Goal: Task Accomplishment & Management: Use online tool/utility

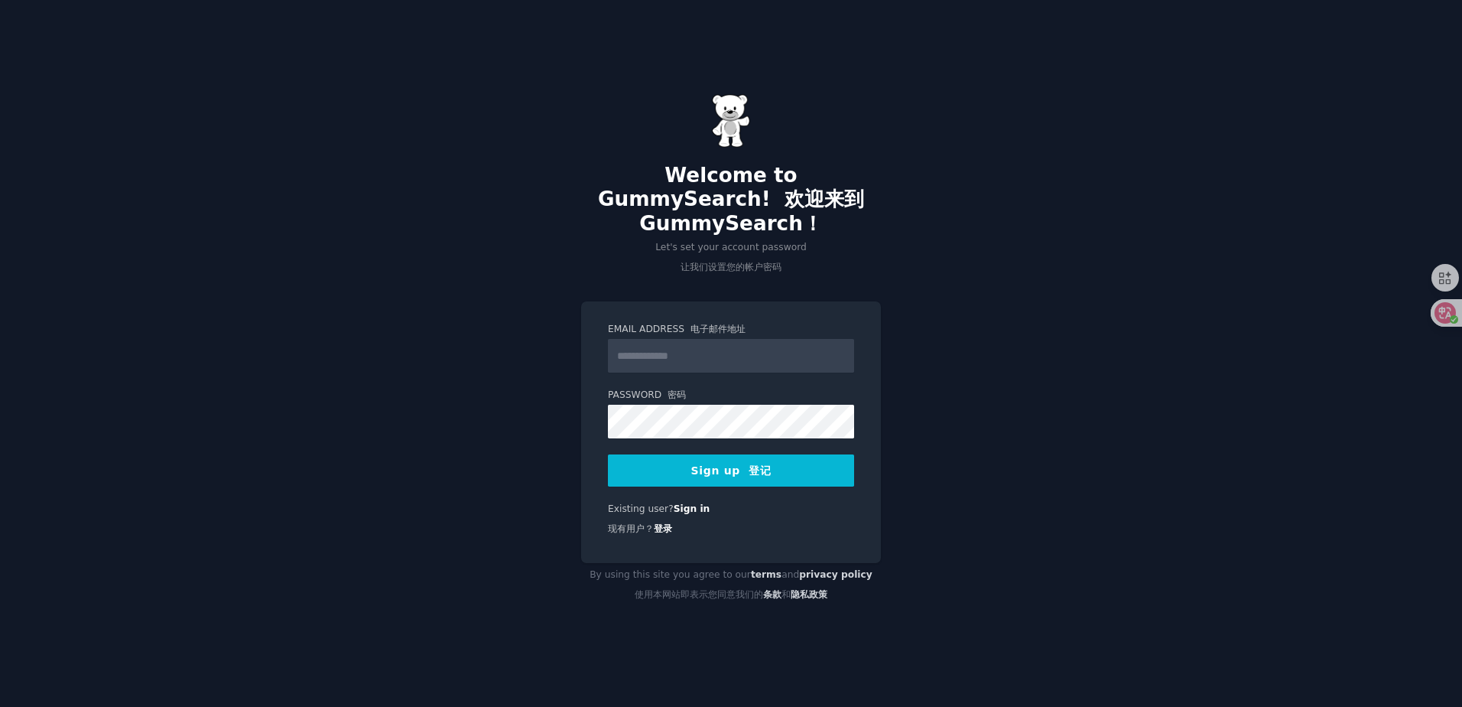
type input "*"
type input "**********"
drag, startPoint x: 697, startPoint y: 350, endPoint x: 595, endPoint y: 359, distance: 102.1
click at [595, 359] on div "**********" at bounding box center [731, 432] width 300 height 262
click at [625, 404] on div "Password 密码 8 or more characters 8 个或更多字符 Alphanumeric characters 字母数字字符 No com…" at bounding box center [731, 414] width 246 height 50
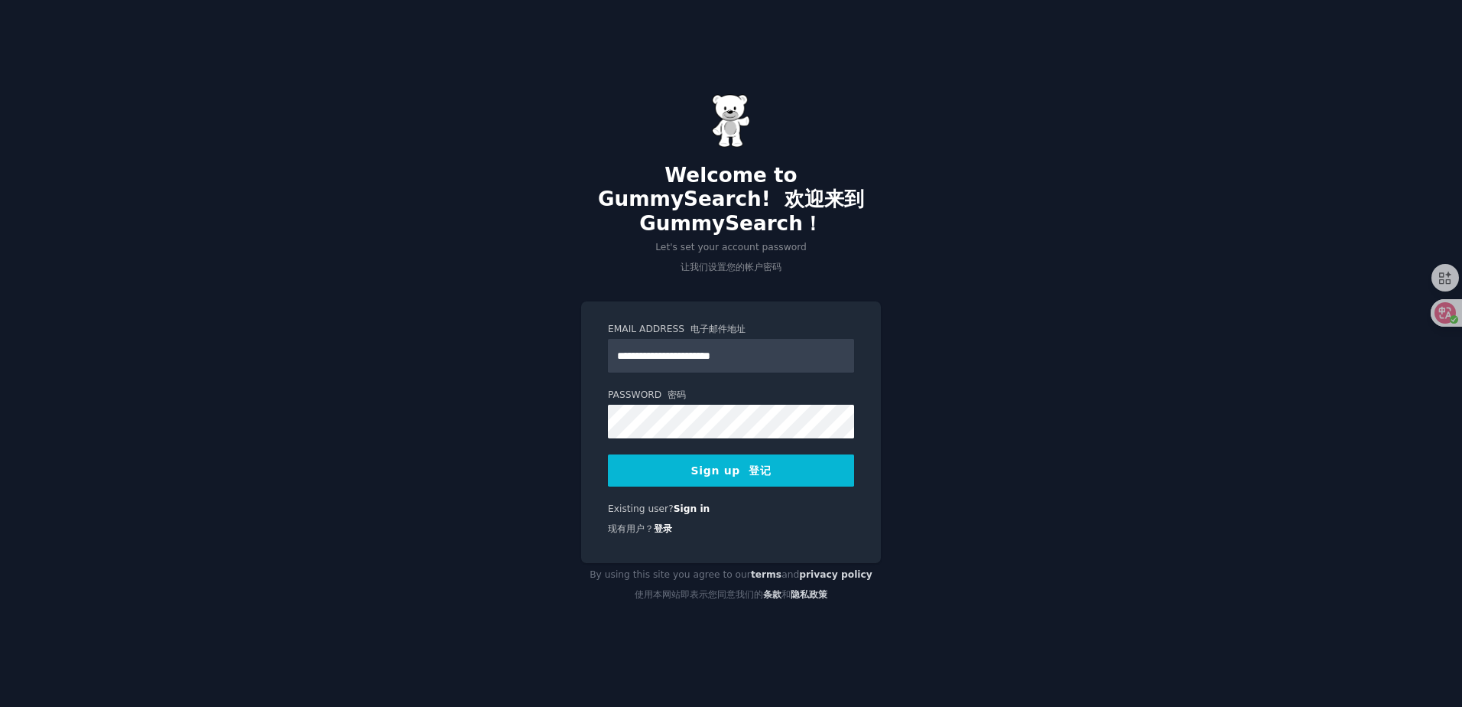
click at [710, 473] on button "Sign up 登记" at bounding box center [731, 470] width 246 height 32
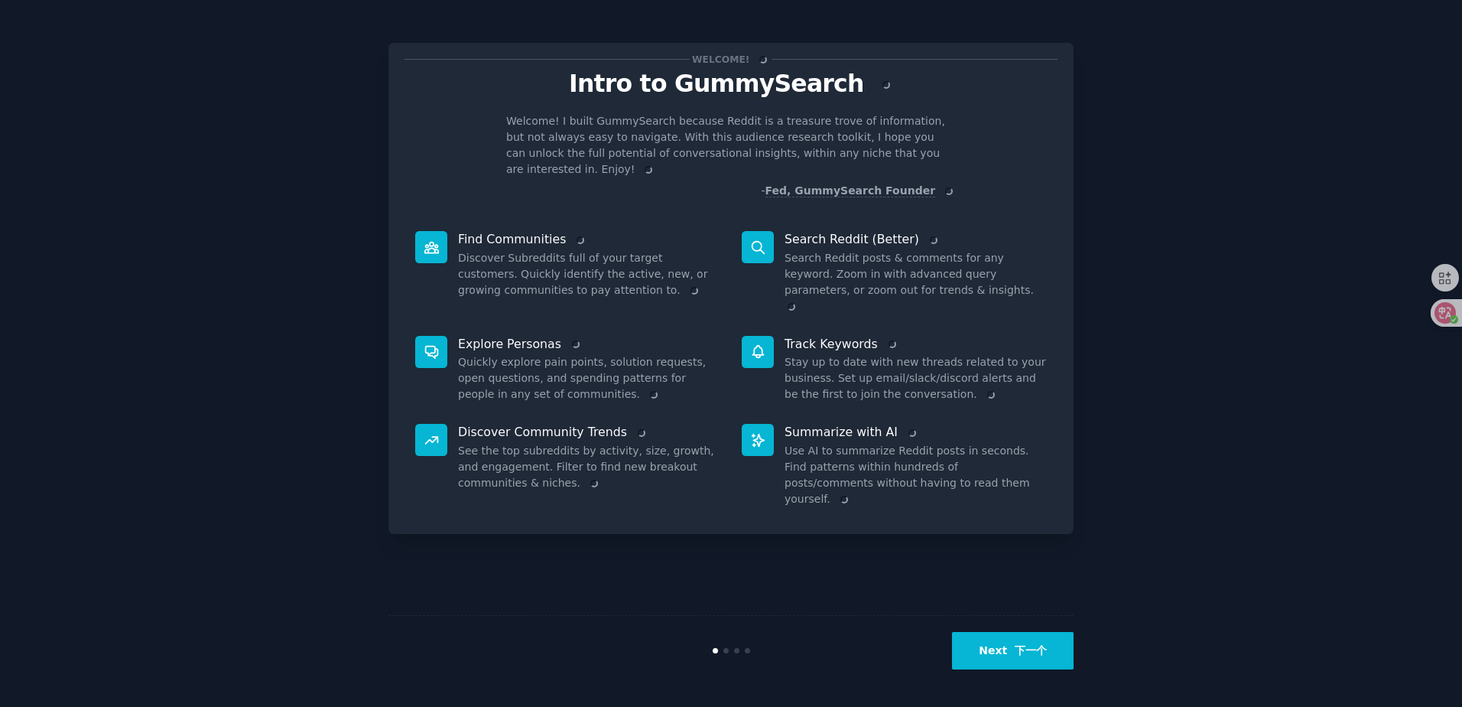
click at [1028, 645] on font "下一个" at bounding box center [1031, 650] width 32 height 12
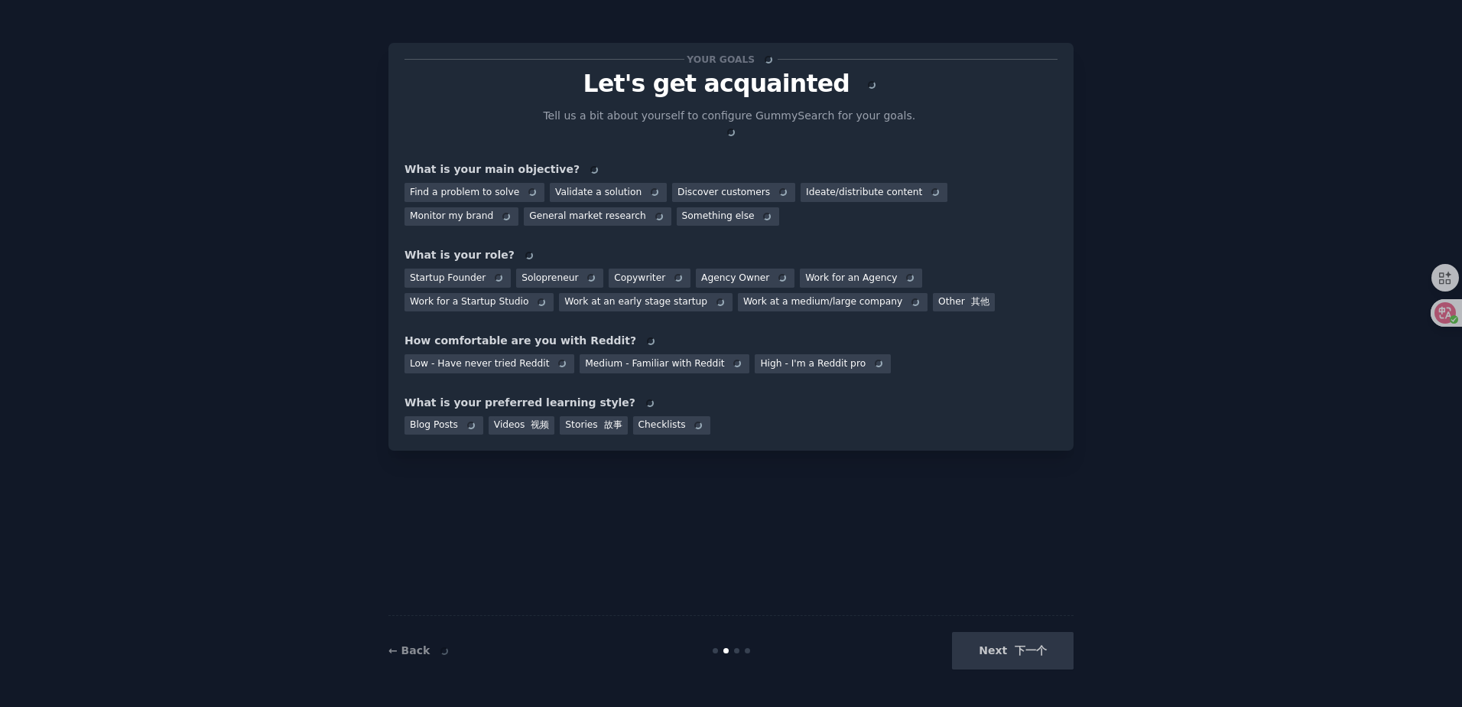
click at [1035, 652] on div "Next 下一个" at bounding box center [959, 650] width 229 height 37
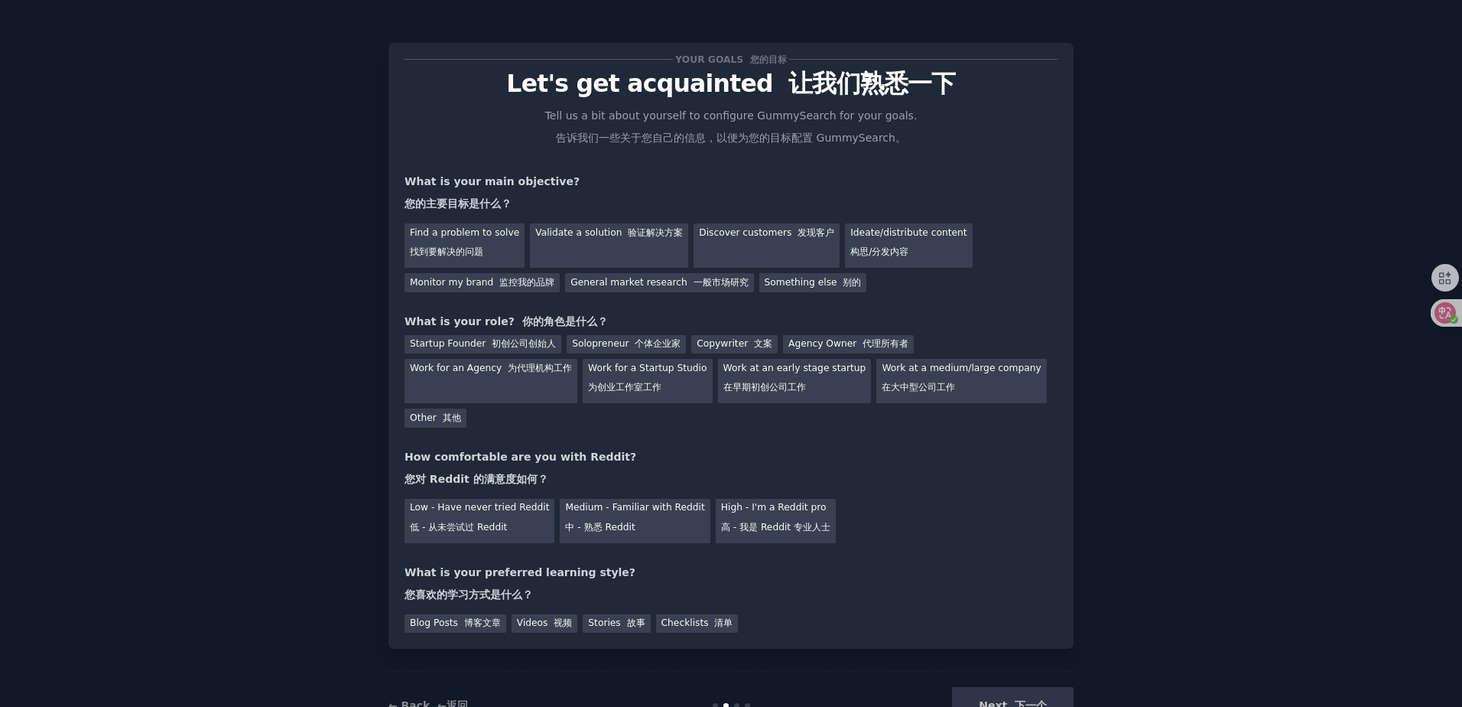
click at [990, 699] on div "Next 下一个" at bounding box center [959, 705] width 229 height 37
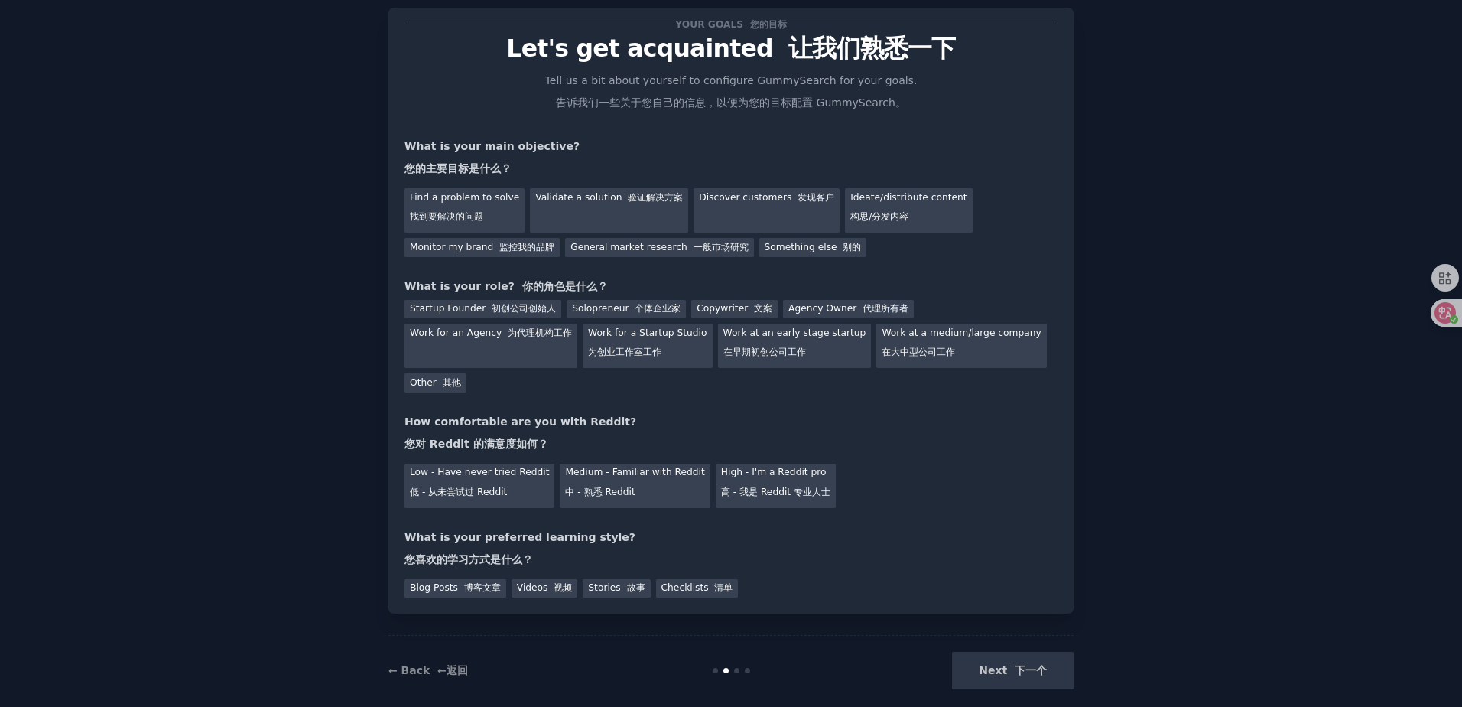
scroll to position [55, 0]
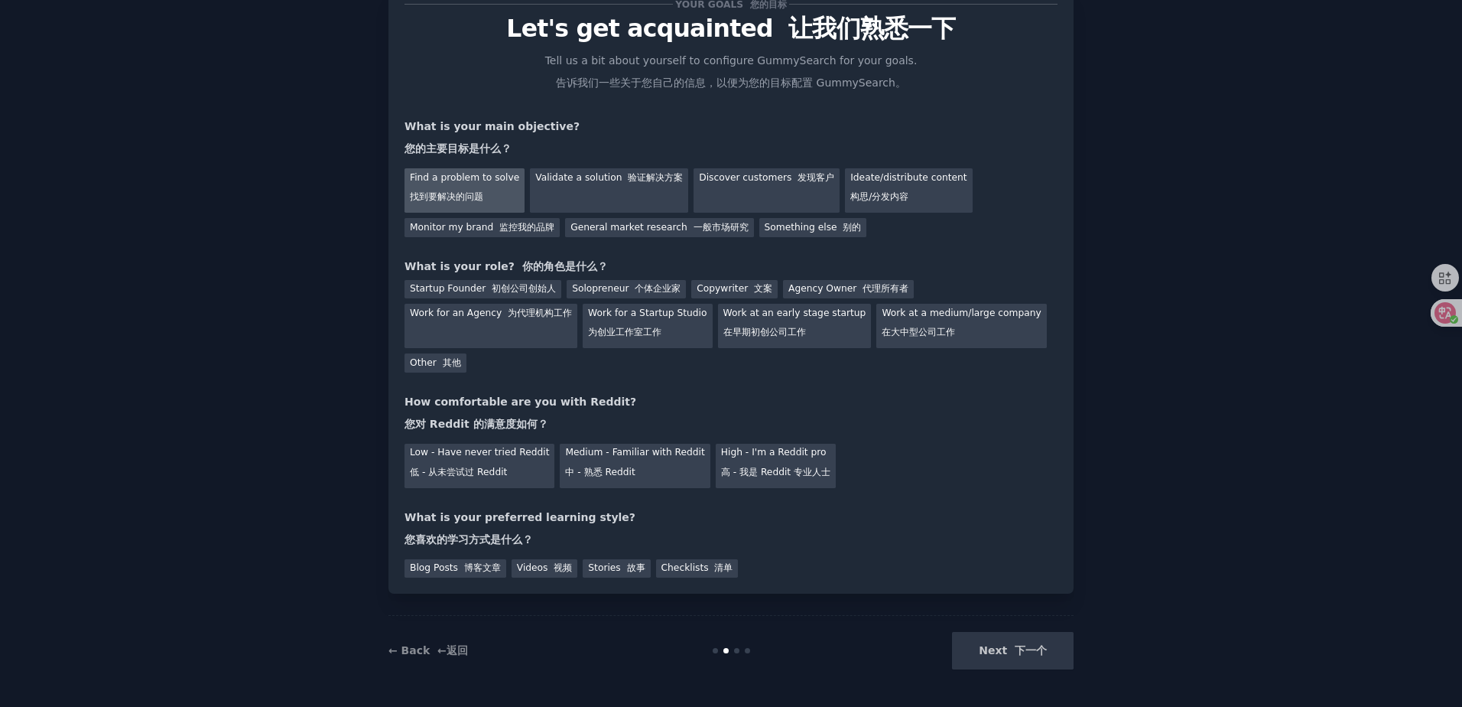
click at [460, 194] on font "找到要解决的问题" at bounding box center [446, 196] width 73 height 11
click at [466, 461] on div "Low - Have never tried Reddit 低 - 从未尝试过 Reddit" at bounding box center [480, 466] width 150 height 44
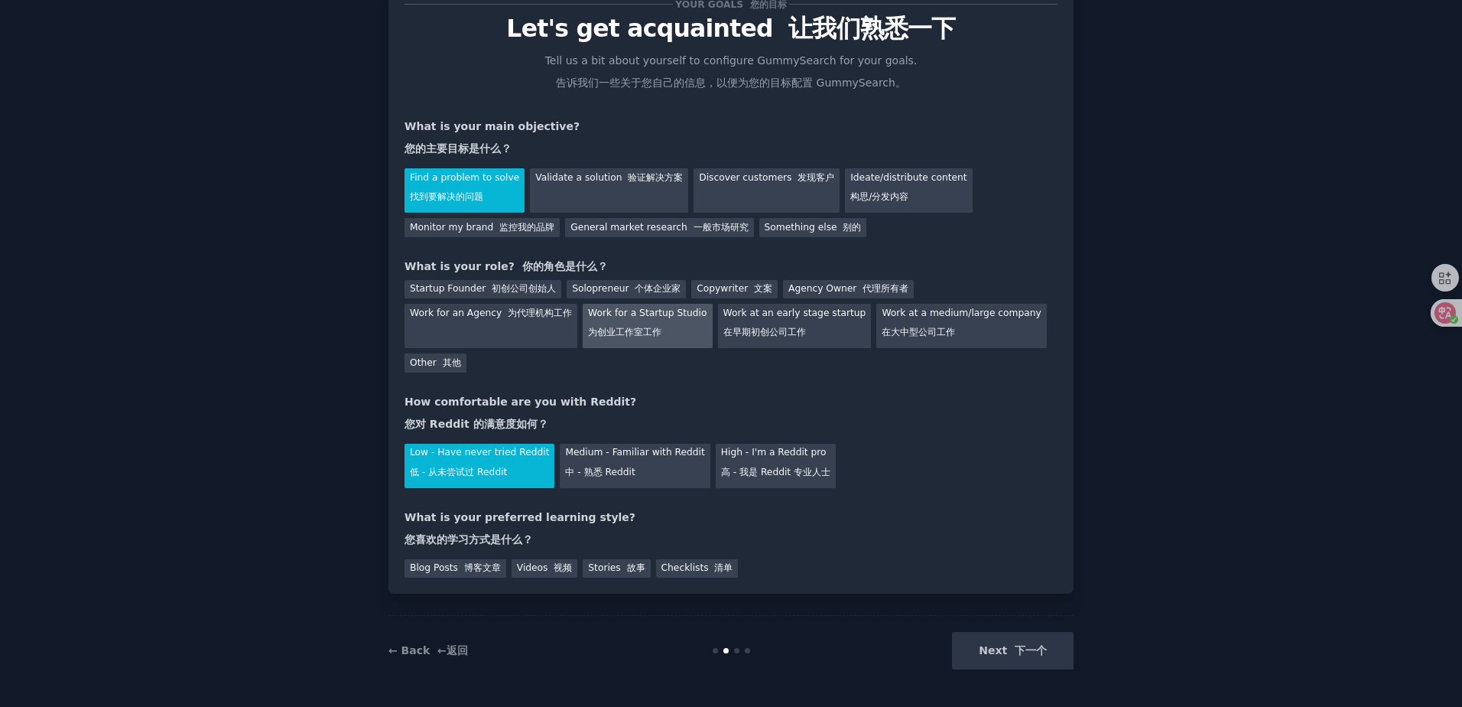
click at [617, 325] on div "Work for a Startup Studio 为创业工作室工作" at bounding box center [647, 326] width 129 height 44
click at [464, 568] on font "博客文章" at bounding box center [482, 567] width 37 height 11
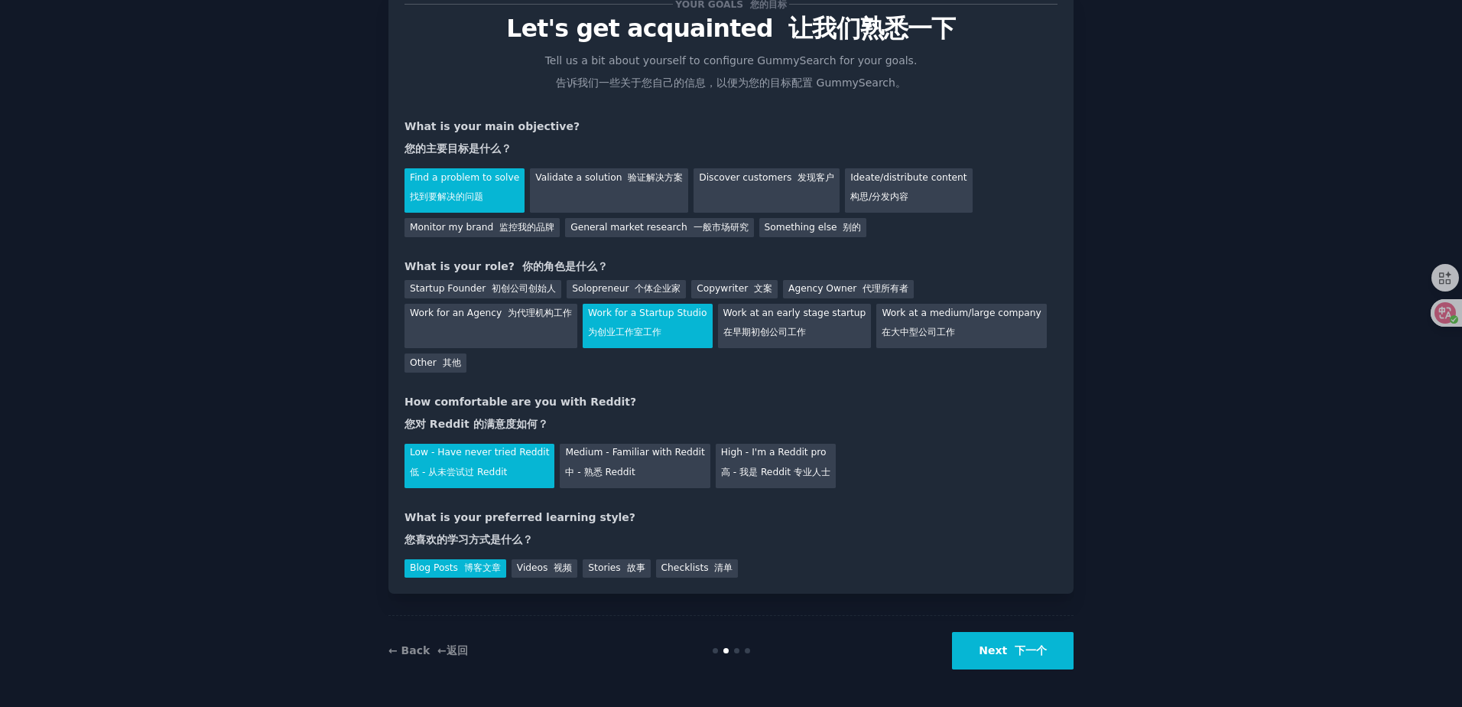
click at [1028, 651] on font "下一个" at bounding box center [1031, 650] width 32 height 12
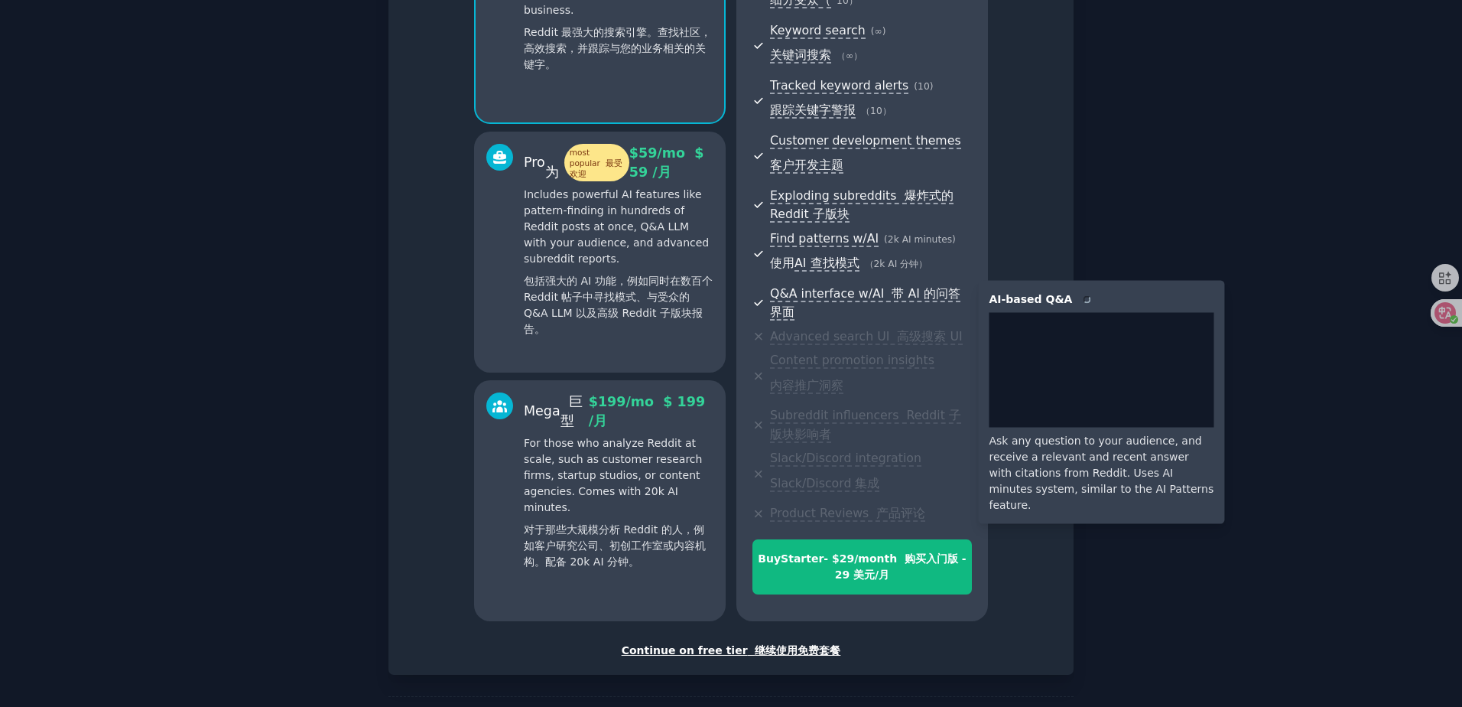
scroll to position [373, 0]
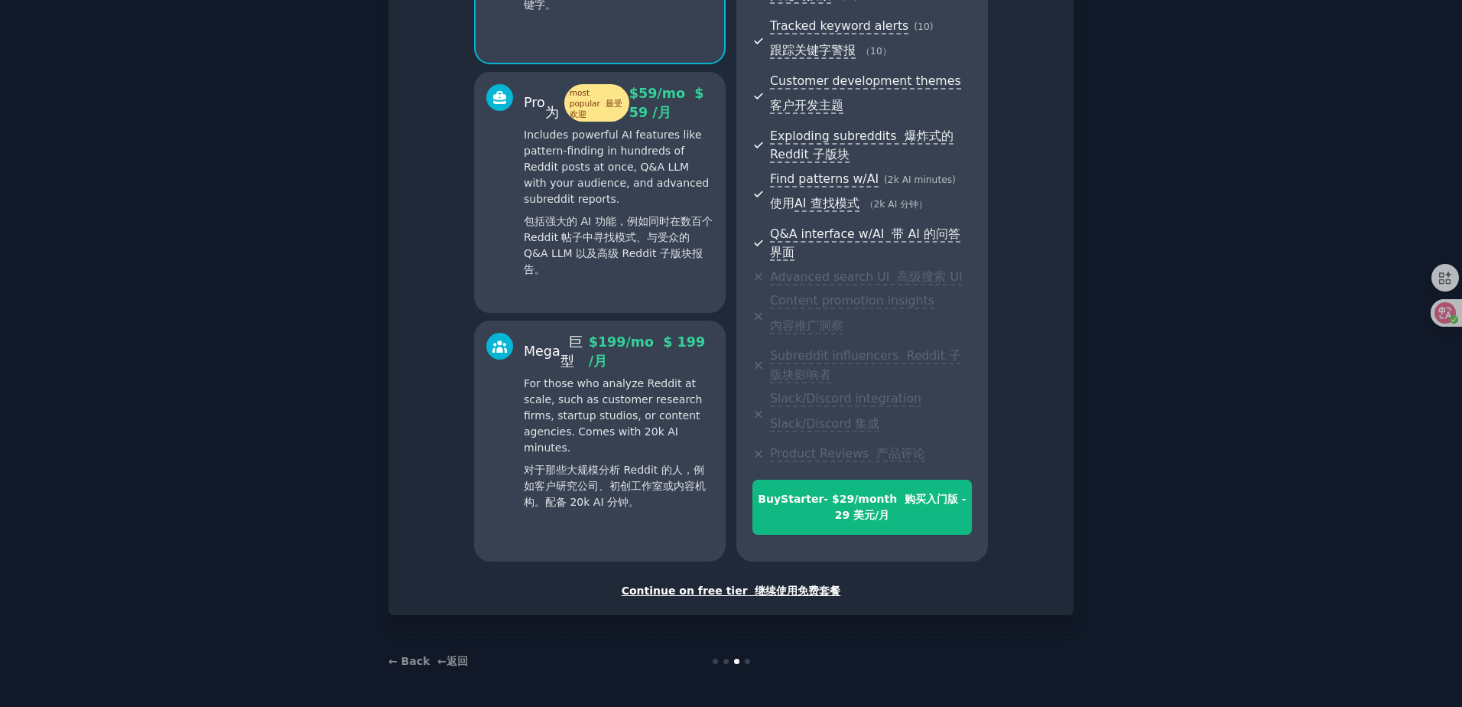
click at [783, 596] on font "继续使用免费套餐" at bounding box center [798, 590] width 86 height 12
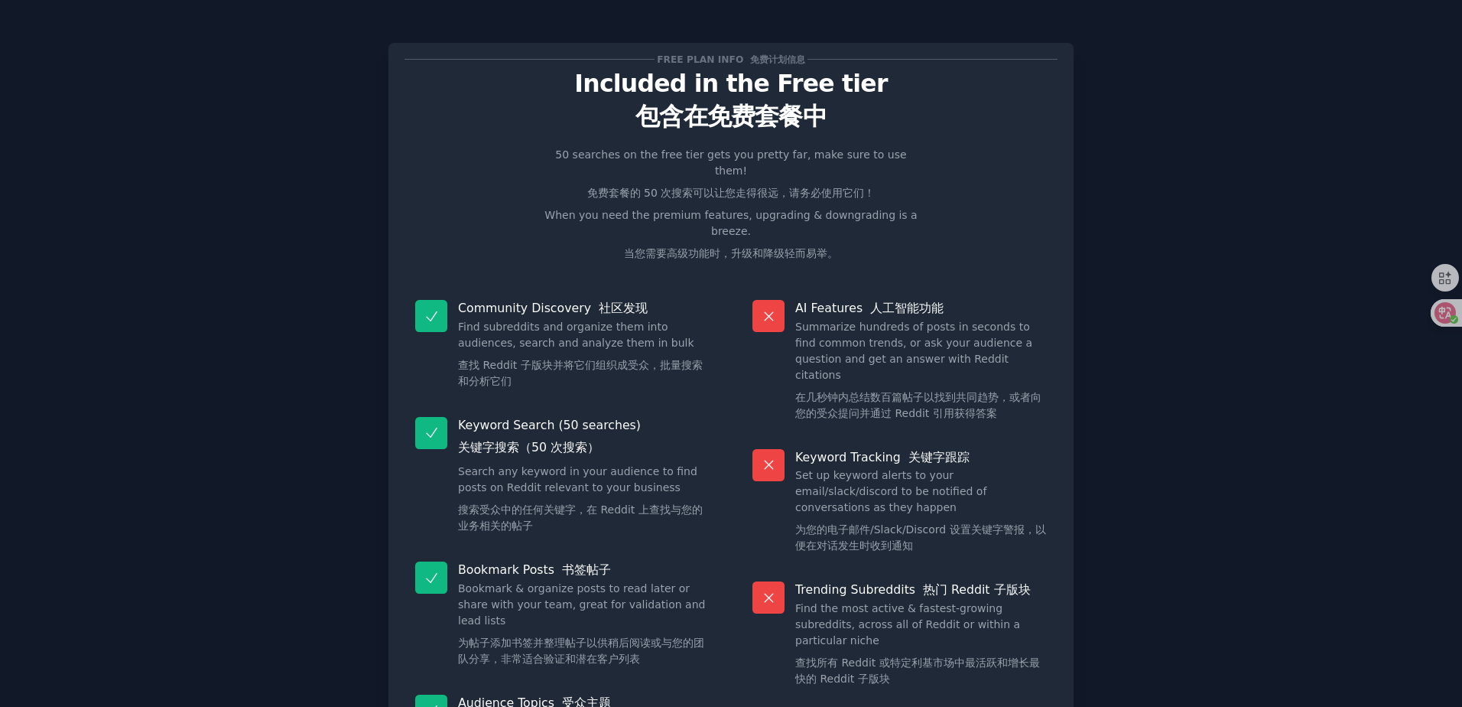
click at [990, 655] on font "查找所有 Reddit 或特定利基市场中最活跃和增长最快的 Reddit 子版块" at bounding box center [921, 671] width 252 height 32
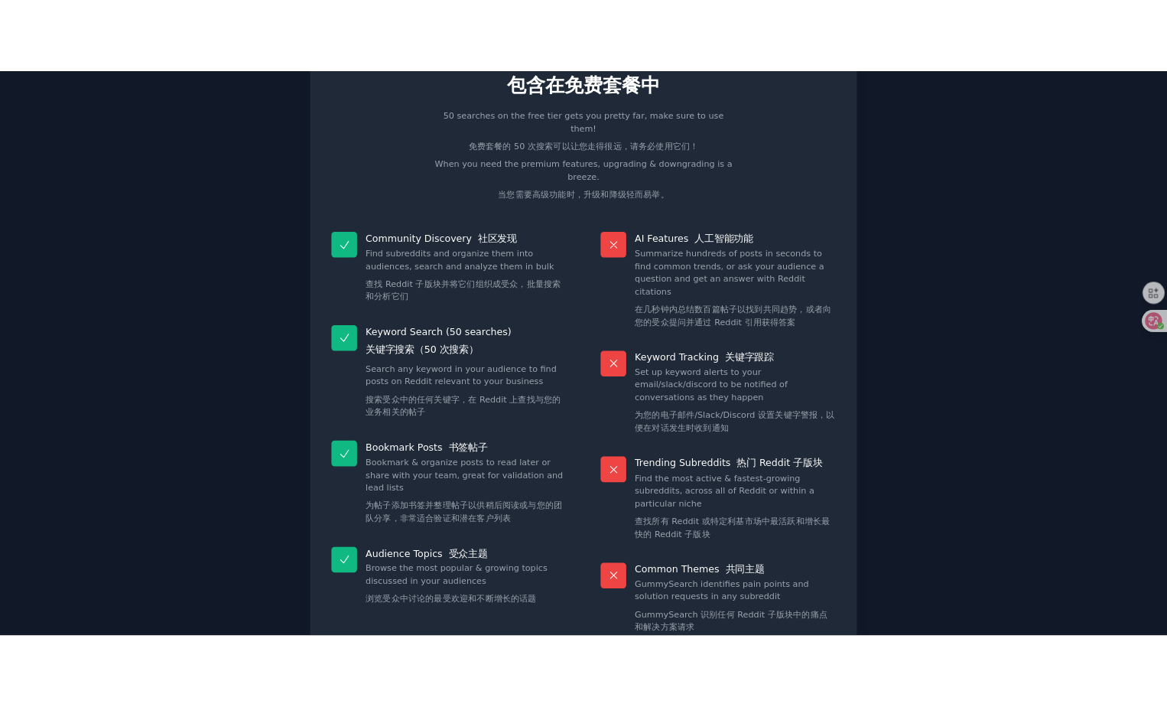
scroll to position [210, 0]
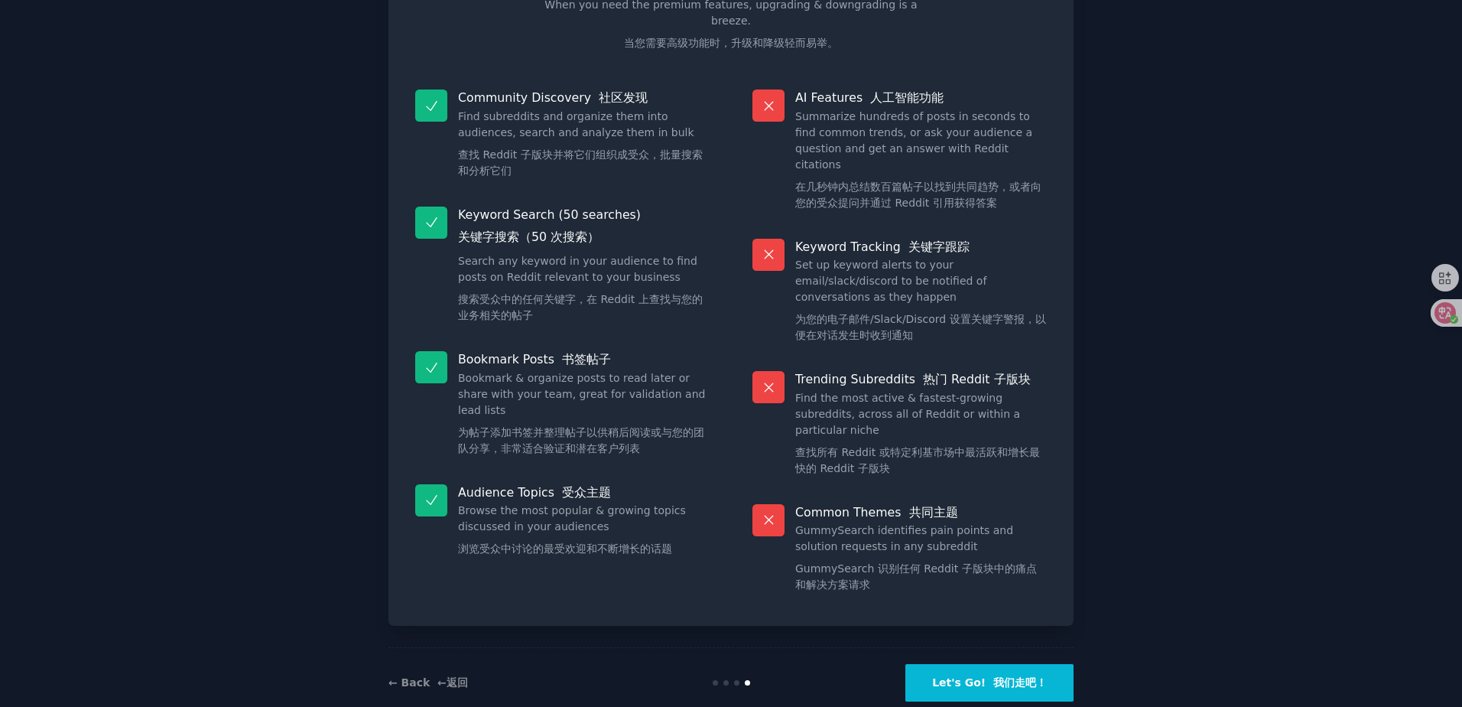
click at [999, 676] on font "我们走吧！" at bounding box center [1021, 682] width 54 height 12
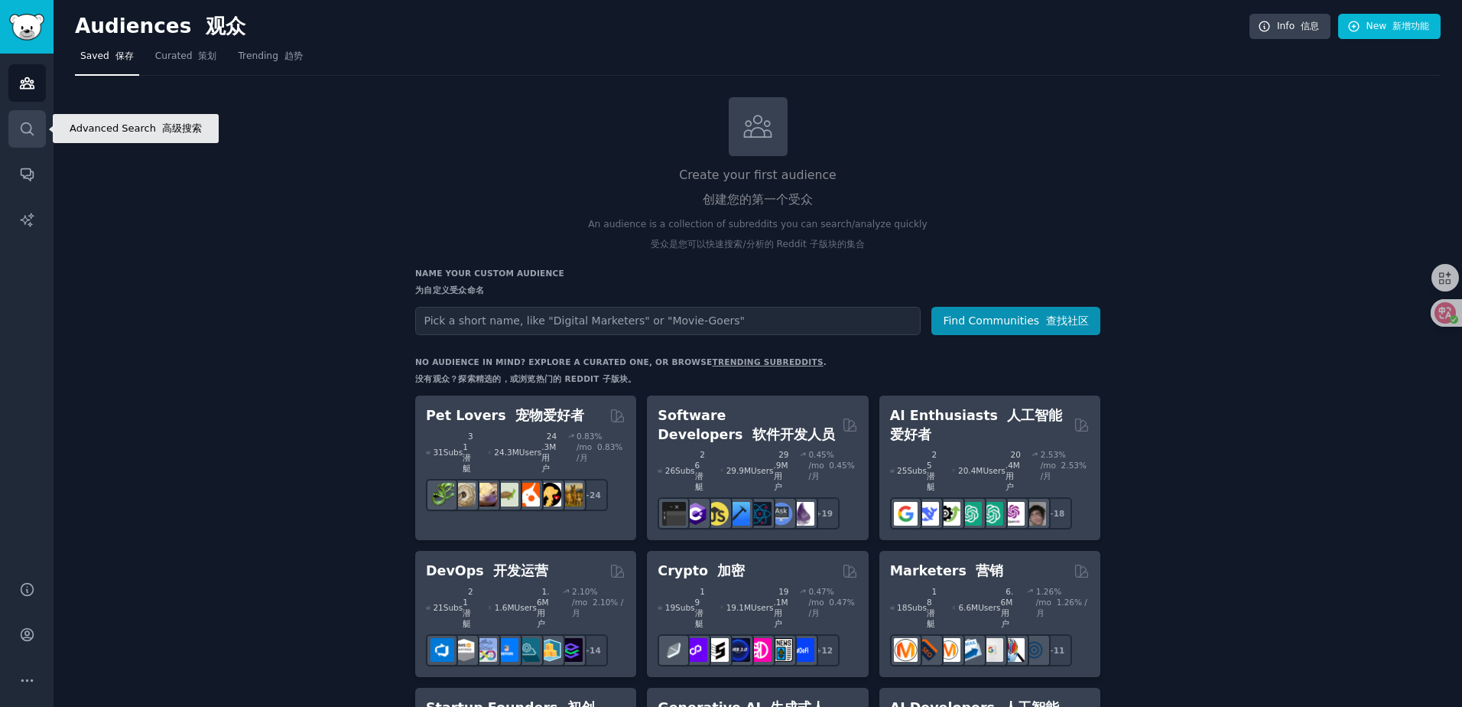
click at [18, 119] on link "Search" at bounding box center [26, 128] width 37 height 37
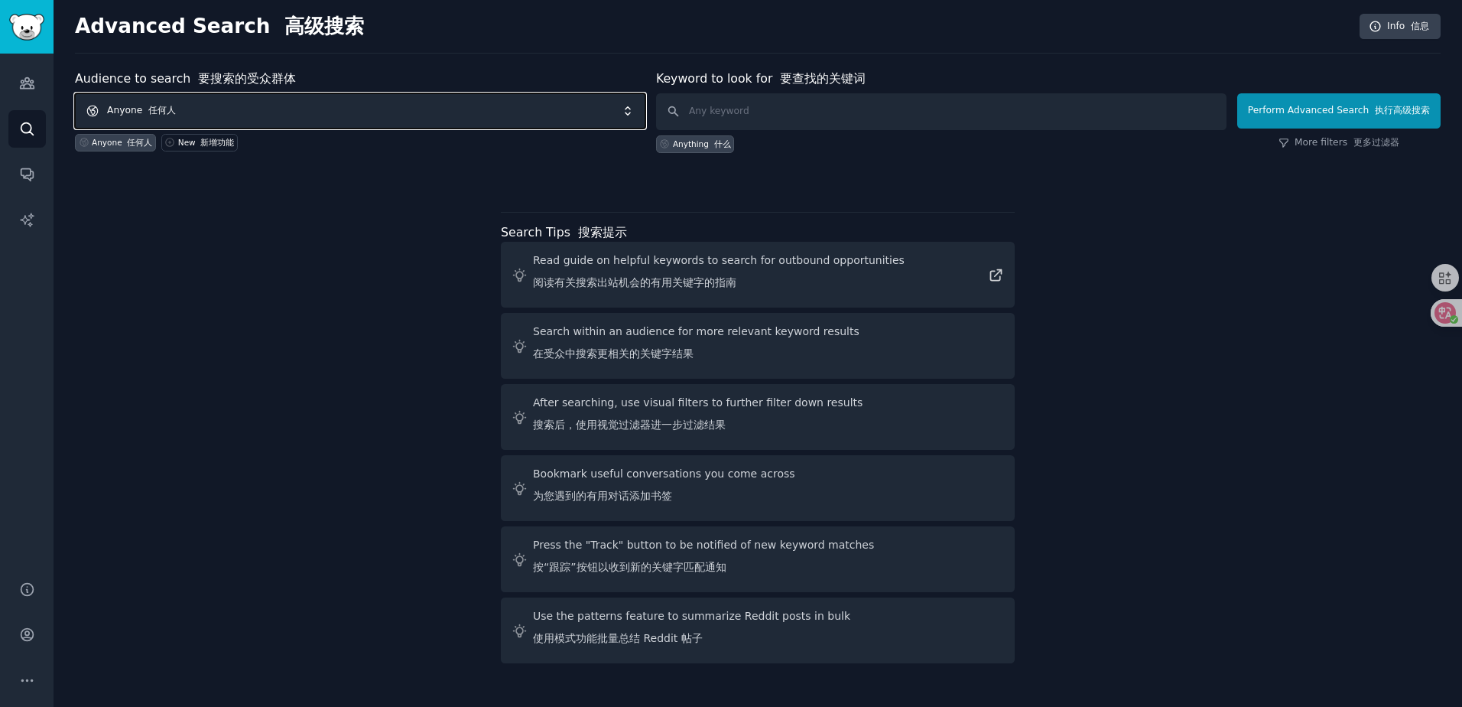
click at [264, 114] on span "Anyone 任何人" at bounding box center [360, 110] width 571 height 35
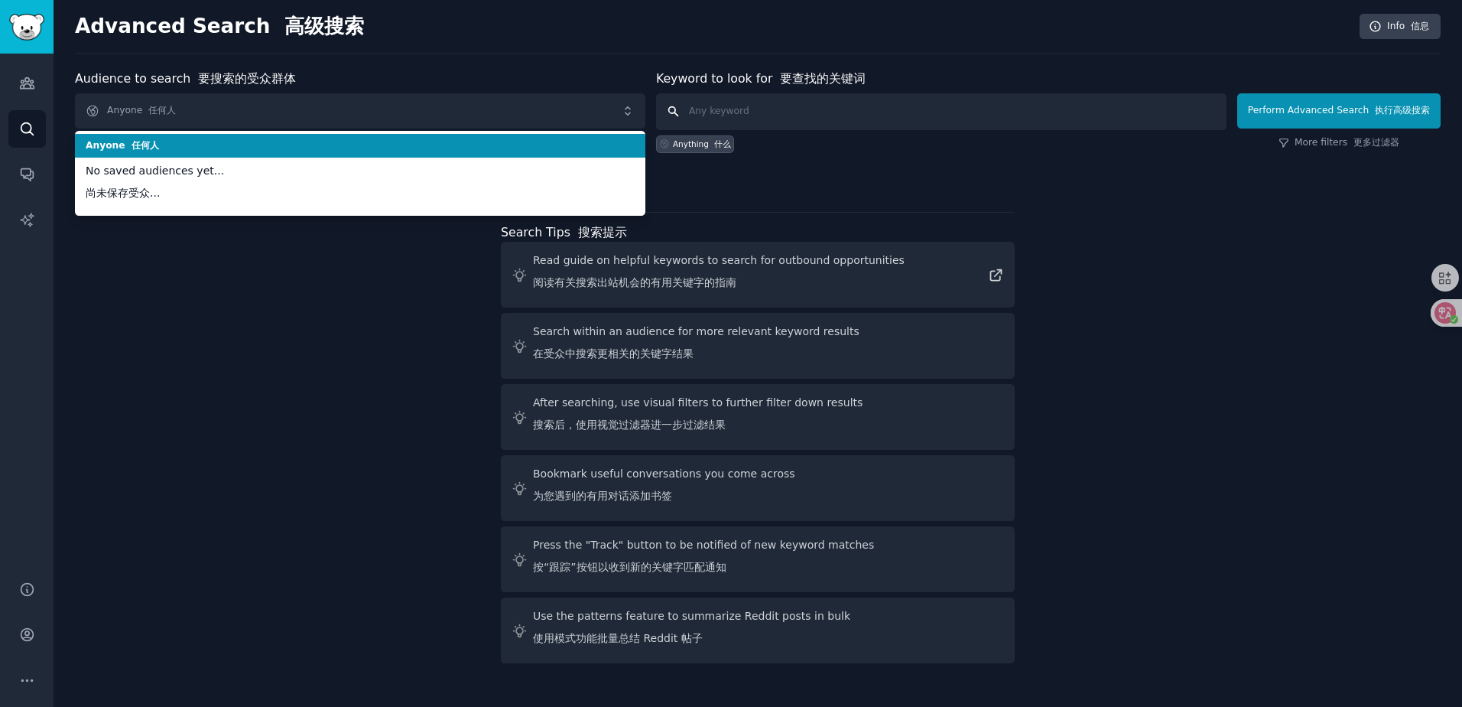
click at [763, 115] on input "text" at bounding box center [941, 111] width 571 height 37
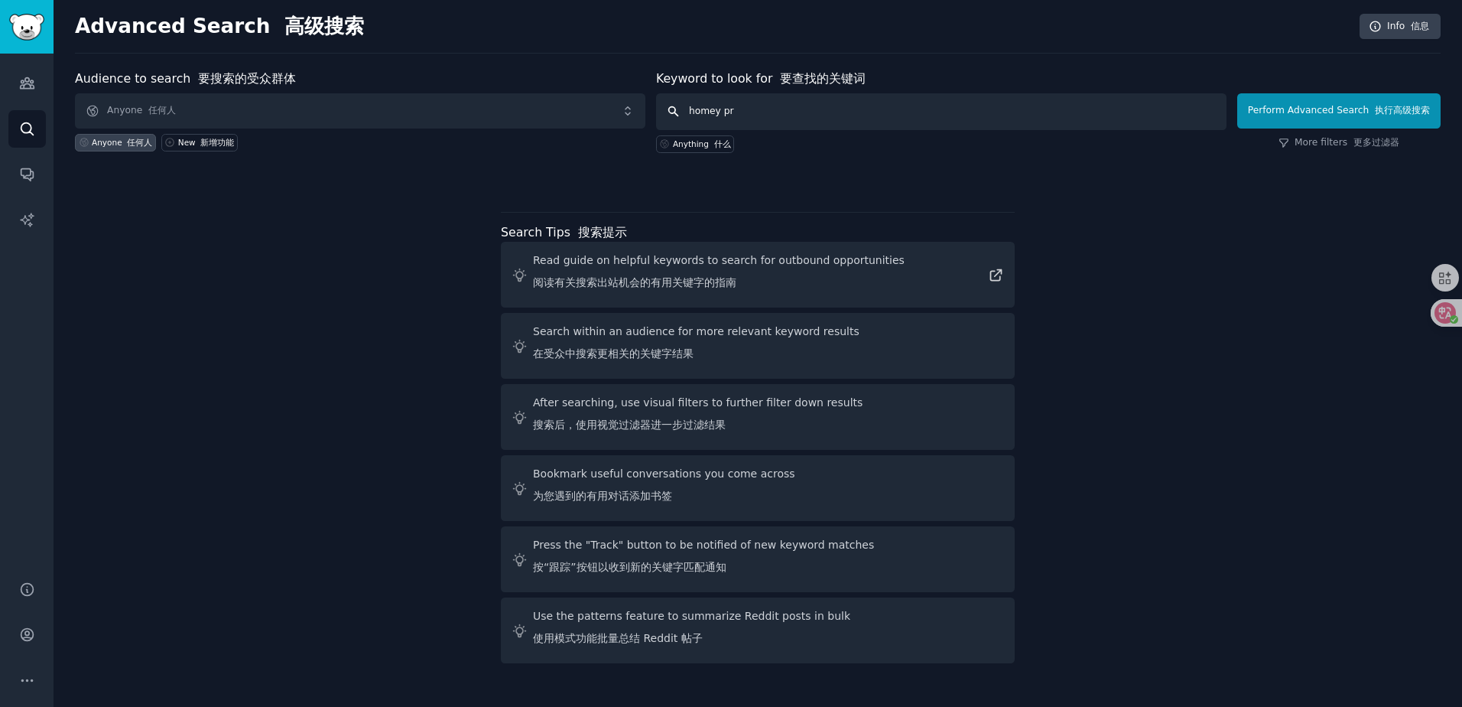
type input "homey pro"
click button "Perform Advanced Search 执行高级搜索" at bounding box center [1339, 110] width 203 height 35
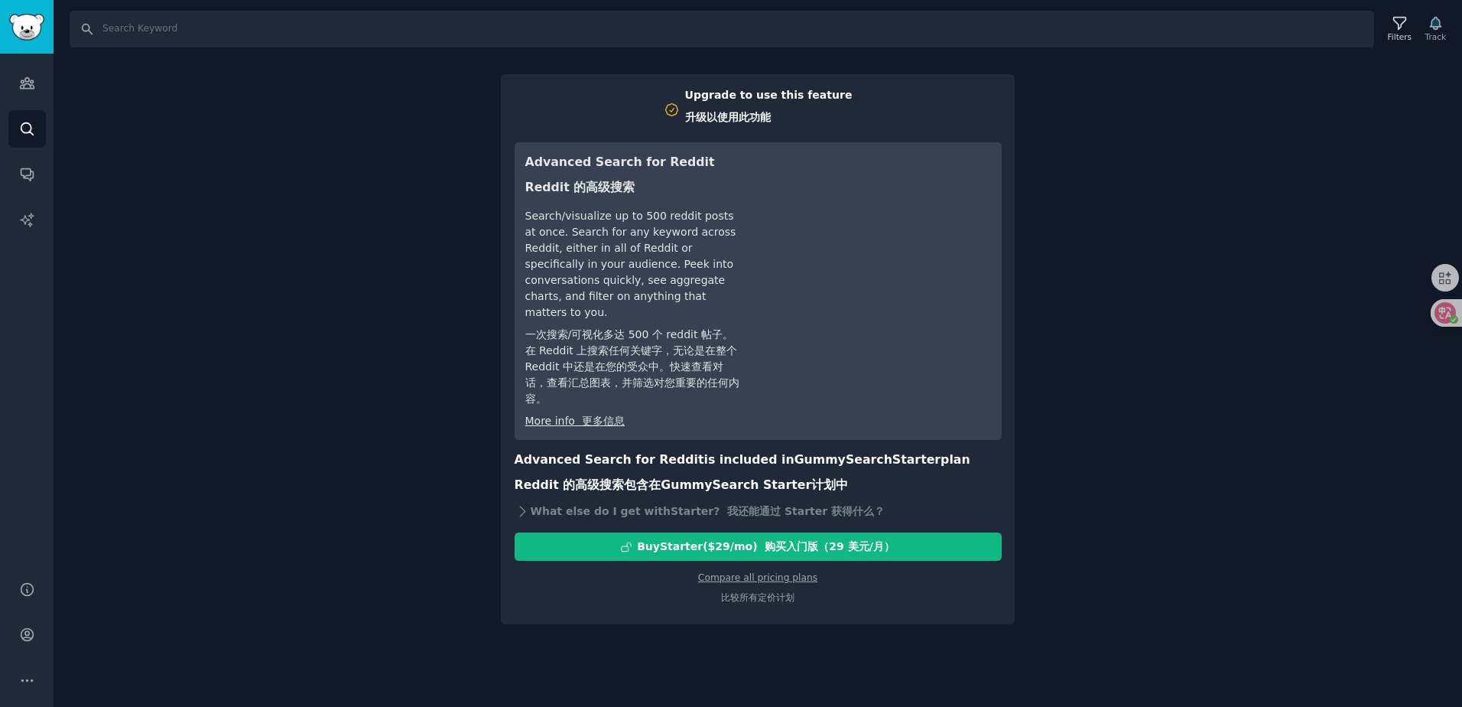
click at [1153, 169] on div "Search Filters Track Upgrade to use this feature 升级以使用此功能 Advanced Search for R…" at bounding box center [758, 353] width 1409 height 707
click at [45, 73] on link "Audiences" at bounding box center [26, 82] width 37 height 37
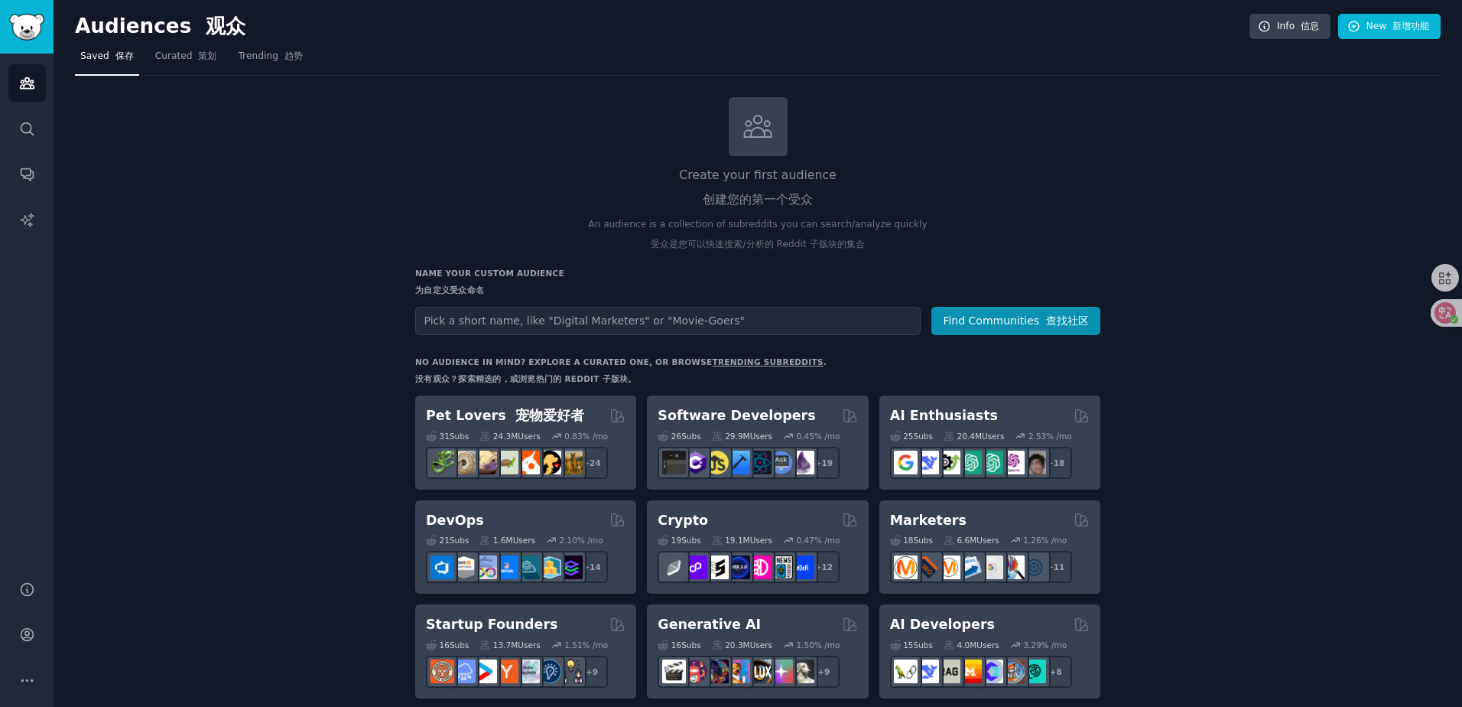
click at [5, 150] on div "Audiences Search Conversations AI Reports" at bounding box center [27, 308] width 54 height 509
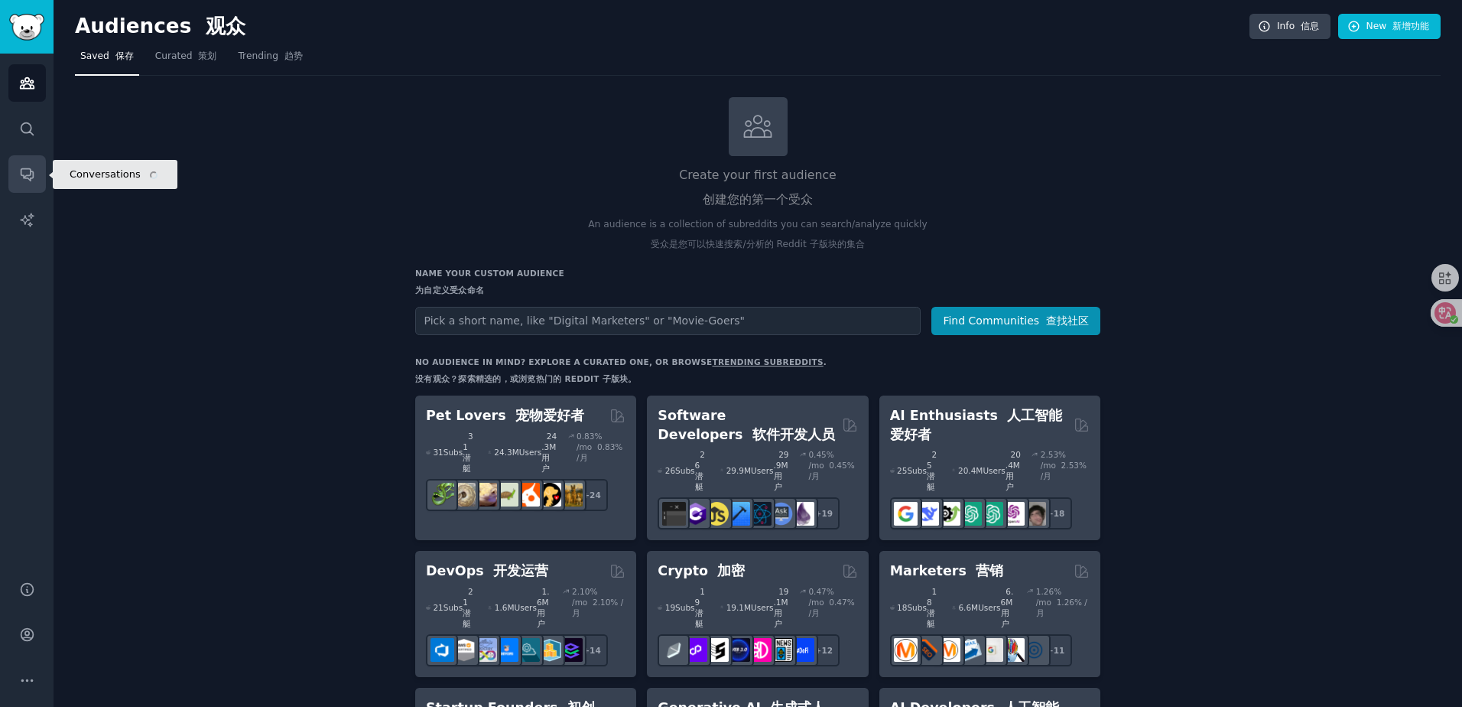
click at [24, 165] on link "Conversations" at bounding box center [26, 173] width 37 height 37
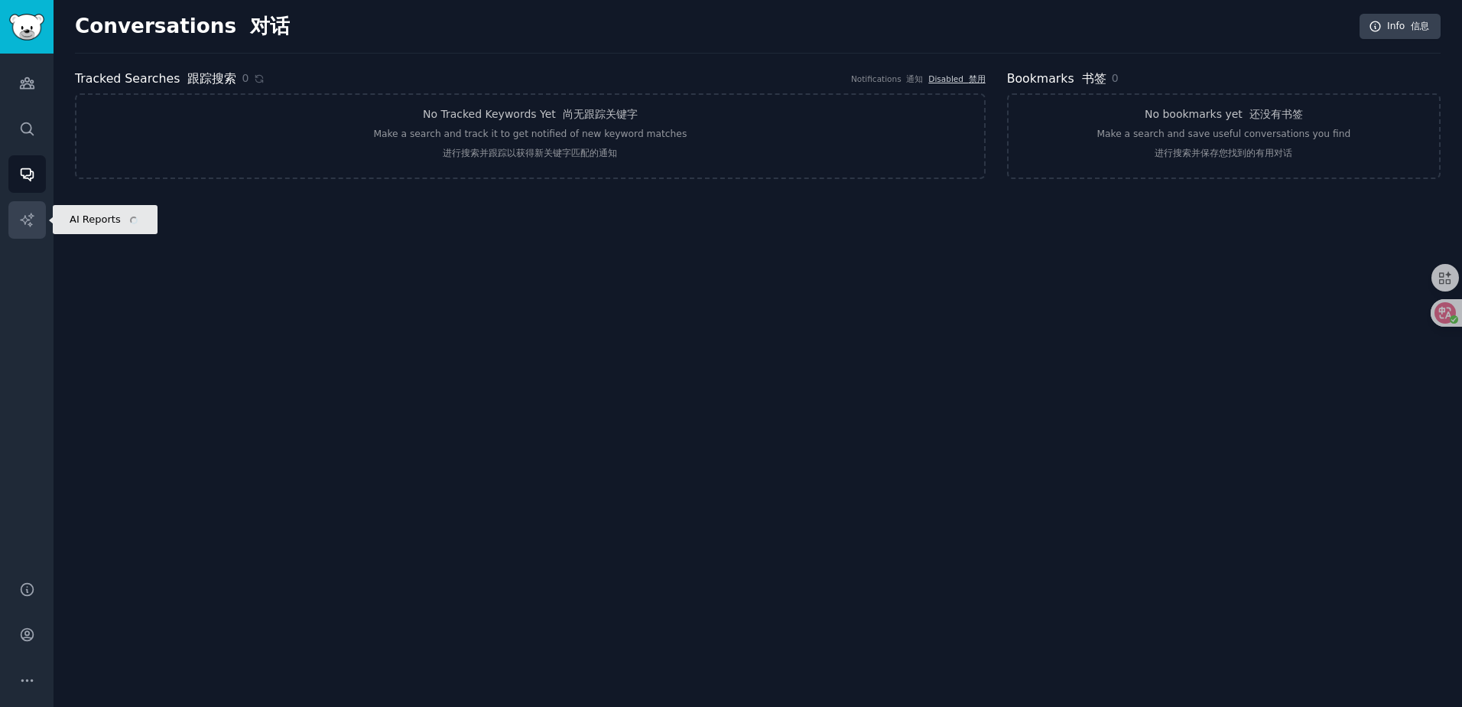
click at [21, 212] on icon "Sidebar" at bounding box center [27, 220] width 16 height 16
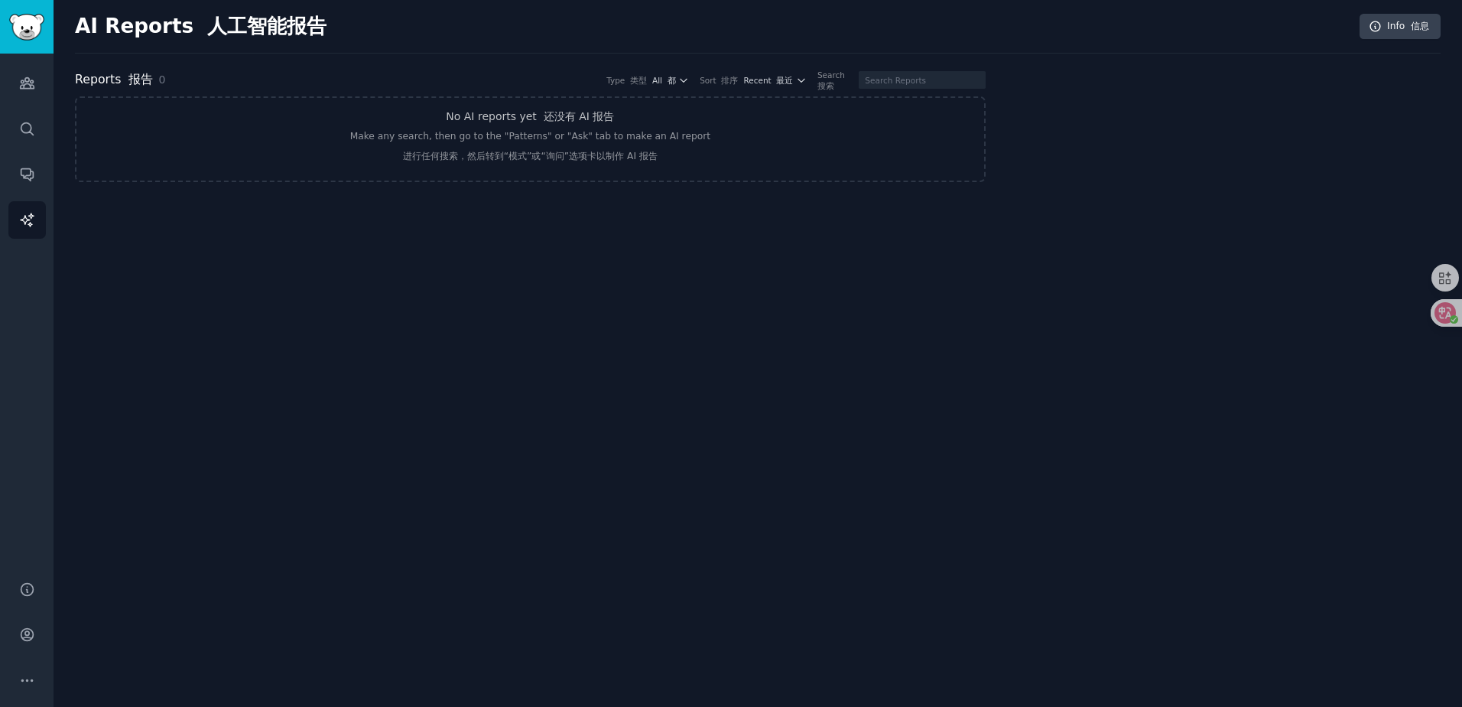
click at [923, 63] on div "AI Reports 人工智能报告 Info 信息 Reports 报告 0 Type 类型 All 都 Sort 排序 Recent 最近 Search 搜…" at bounding box center [758, 106] width 1366 height 171
click at [935, 77] on input "text" at bounding box center [922, 80] width 126 height 18
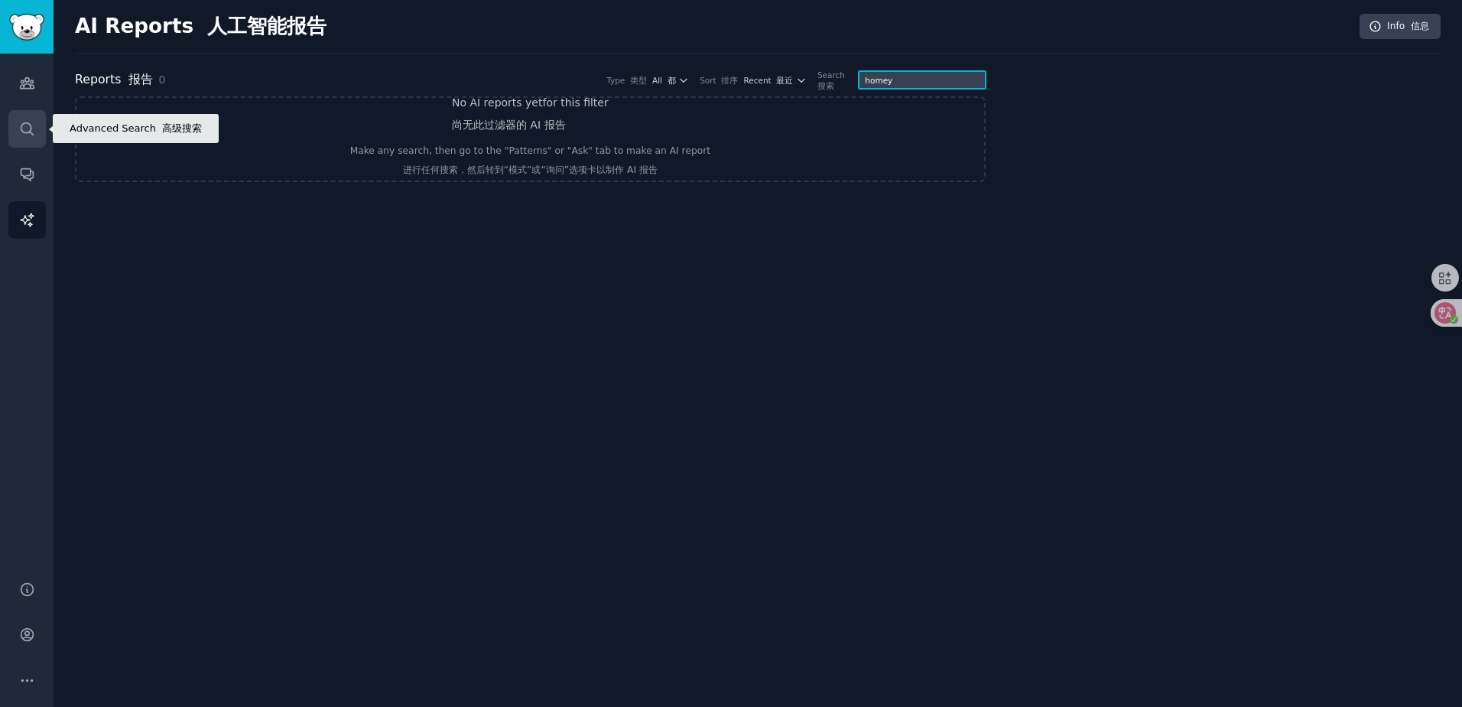
type input "homey"
click at [21, 144] on link "Search" at bounding box center [26, 128] width 37 height 37
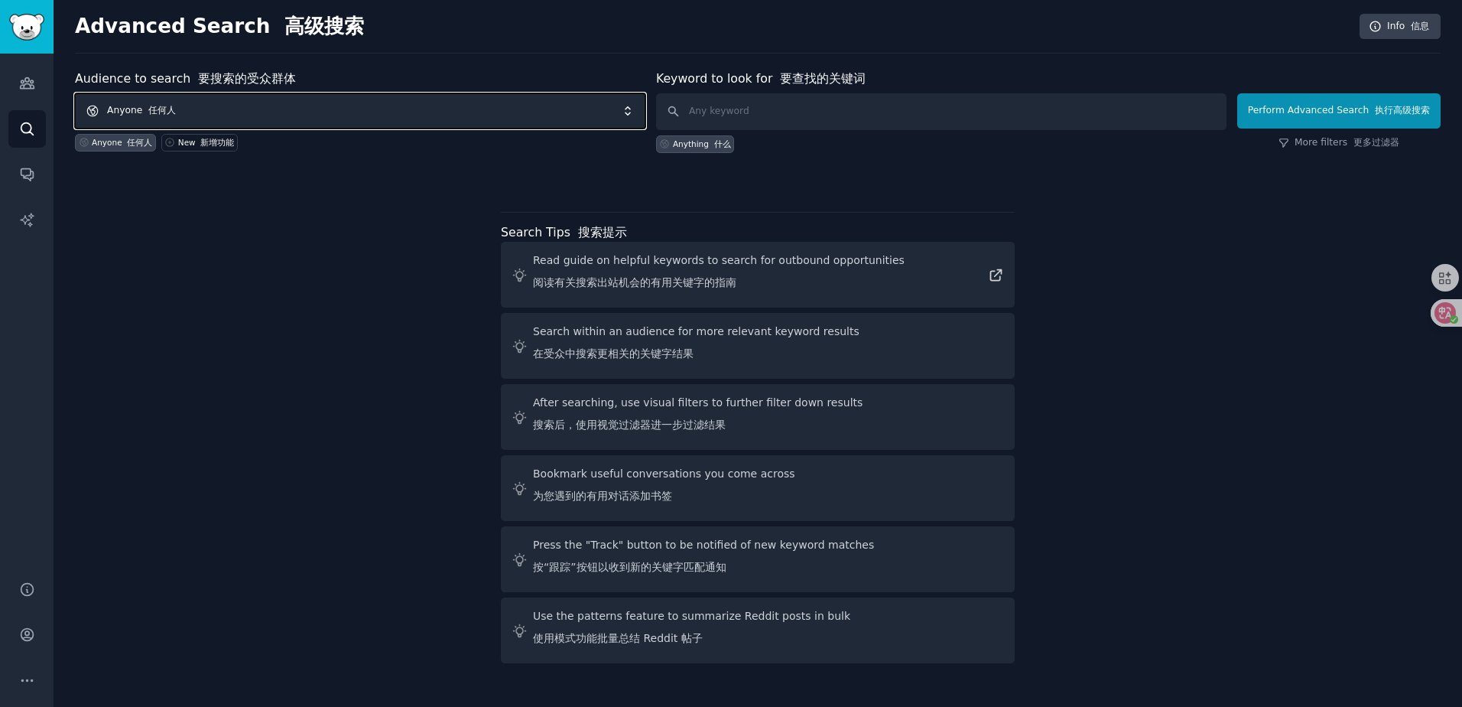
click at [164, 115] on font "任何人" at bounding box center [162, 110] width 28 height 11
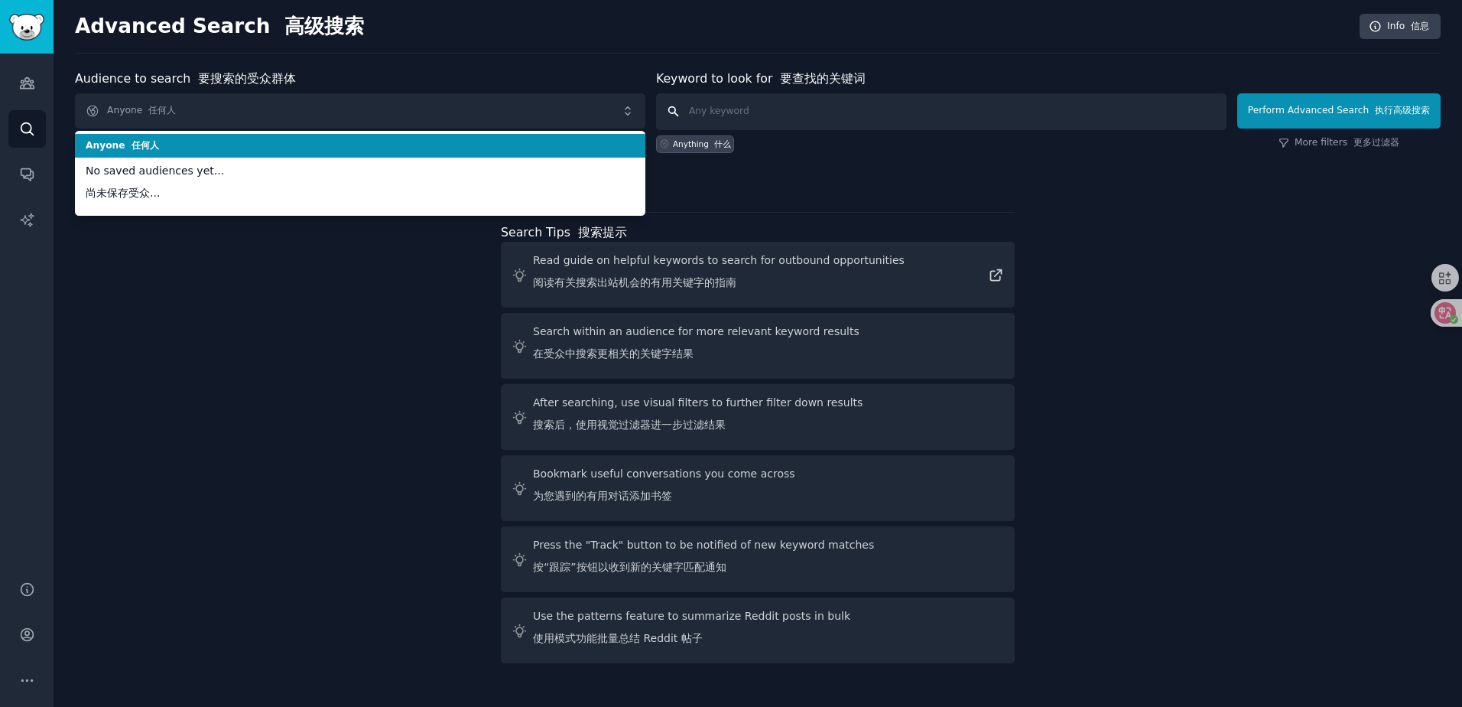
click at [914, 120] on input "text" at bounding box center [941, 111] width 571 height 37
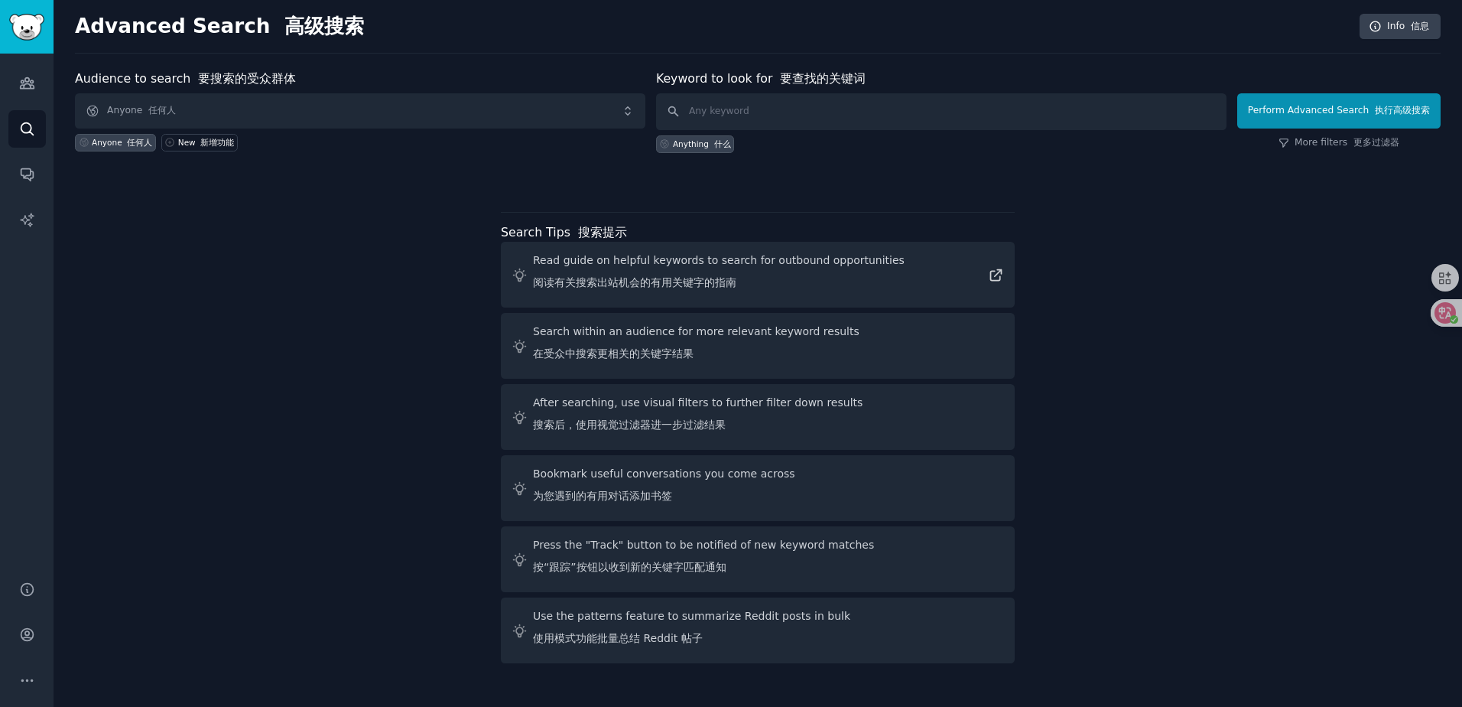
click at [584, 644] on font "使用模式功能批量总结 Reddit 帖子" at bounding box center [618, 638] width 170 height 12
click at [563, 623] on div "Use the patterns feature to summarize Reddit posts in bulk 使用模式功能批量总结 Reddit 帖子" at bounding box center [691, 630] width 317 height 44
click at [725, 108] on input "text" at bounding box center [941, 111] width 571 height 37
type input "homey pro"
click button "Perform Advanced Search 执行高级搜索" at bounding box center [1339, 110] width 203 height 35
